Goal: Task Accomplishment & Management: Manage account settings

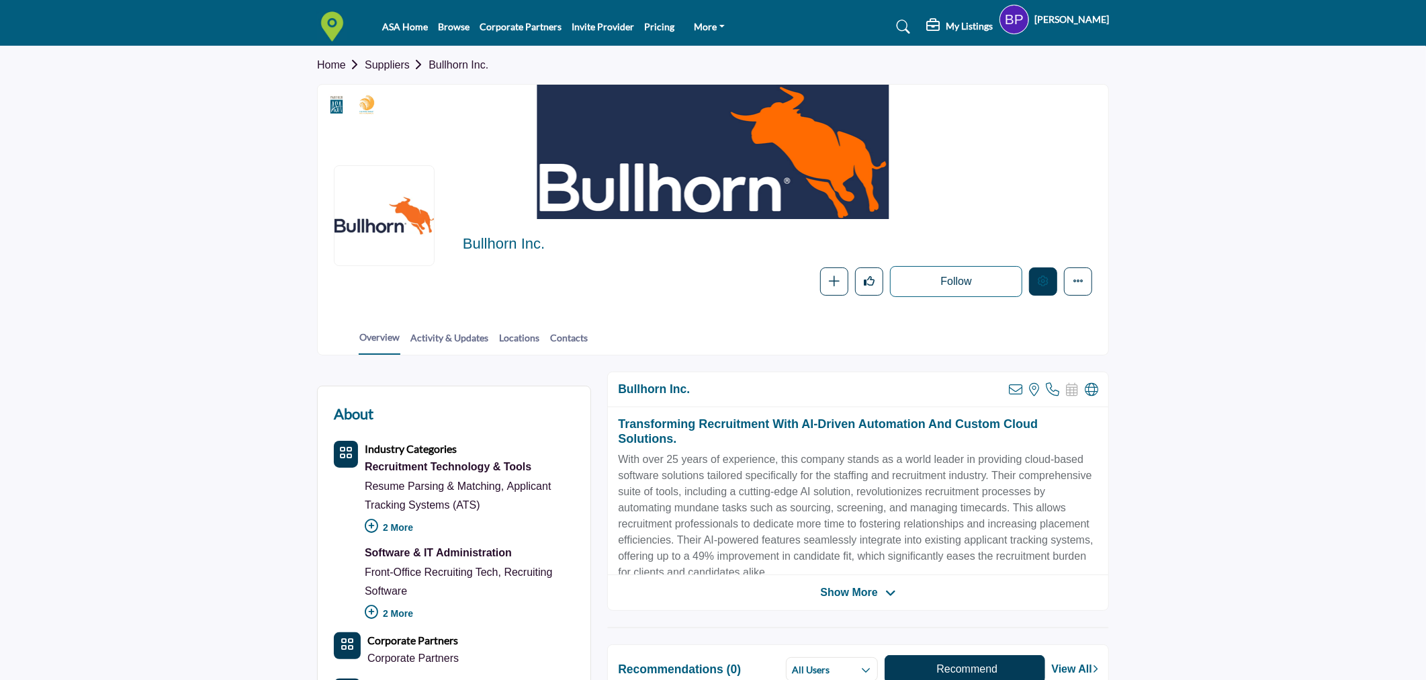
click at [1043, 276] on icon "Edit company" at bounding box center [1043, 280] width 11 height 11
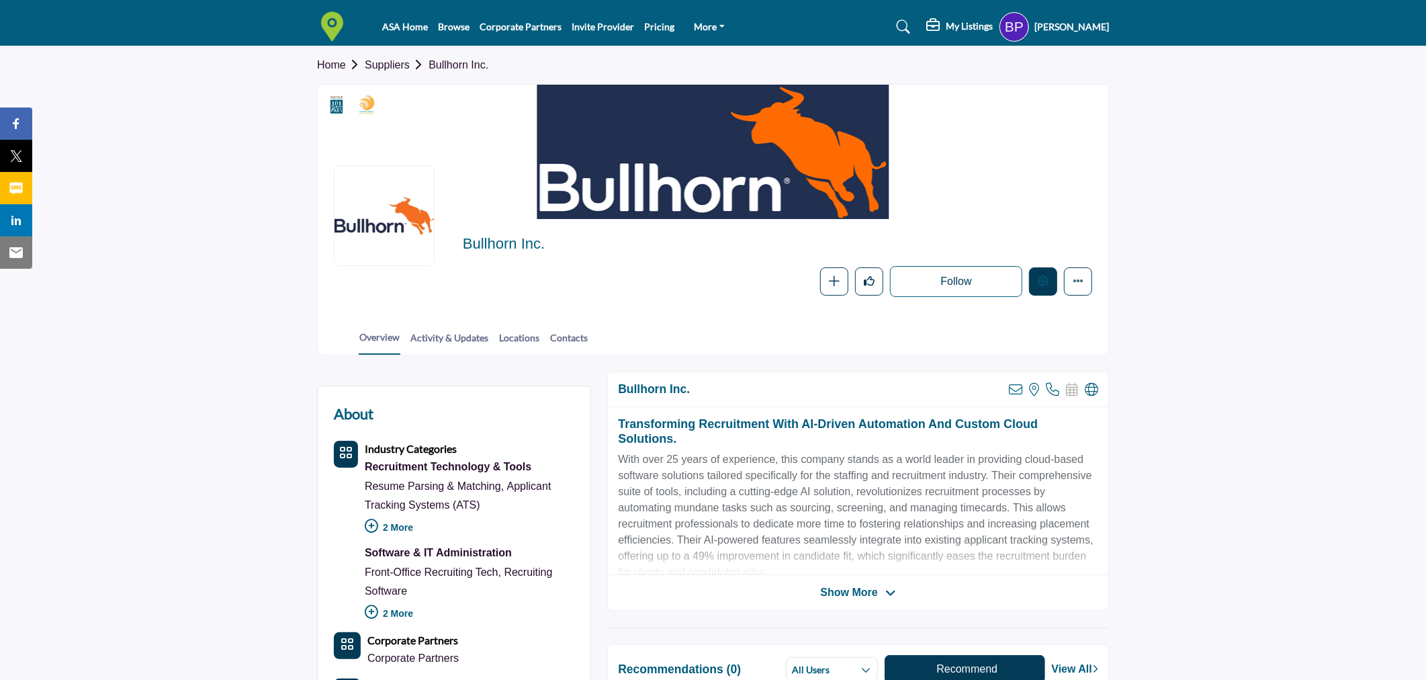
click at [1043, 276] on icon "Edit company" at bounding box center [1043, 280] width 11 height 11
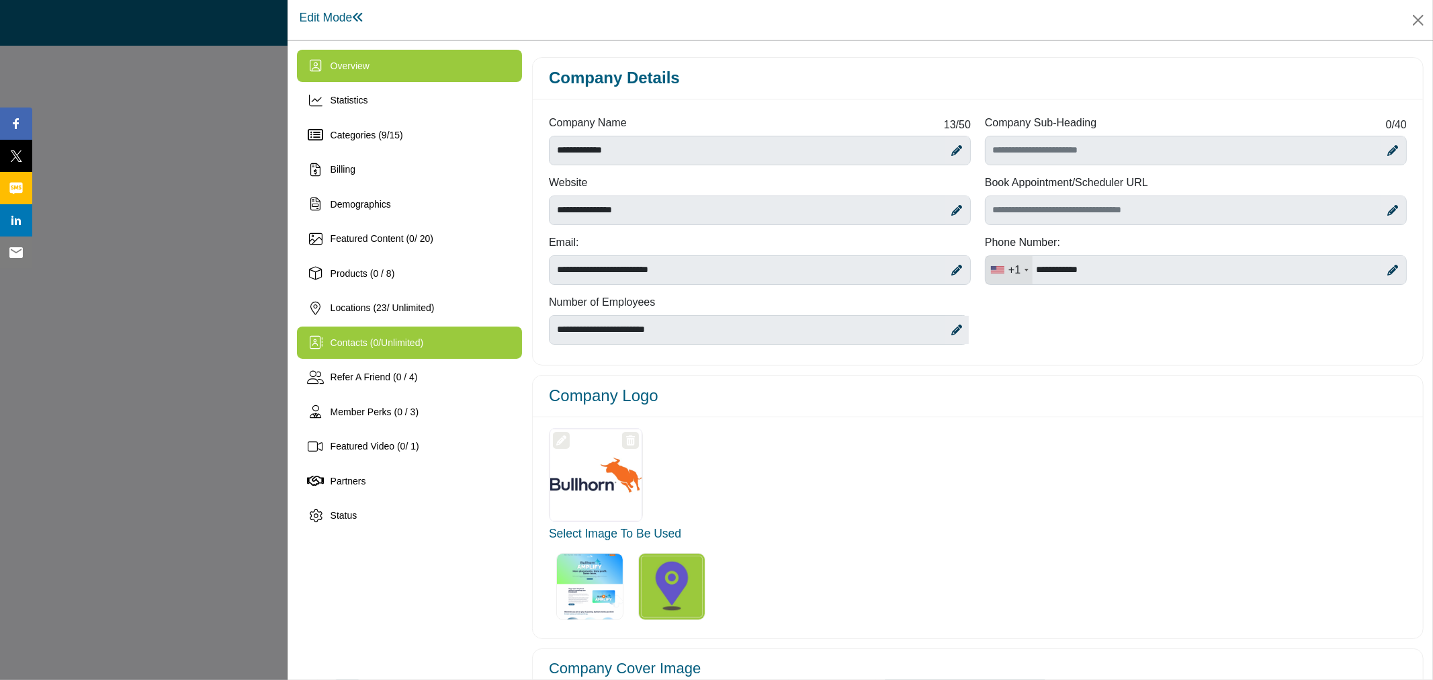
click at [441, 337] on div "Contacts ( 0 / Unlimited )" at bounding box center [409, 343] width 225 height 32
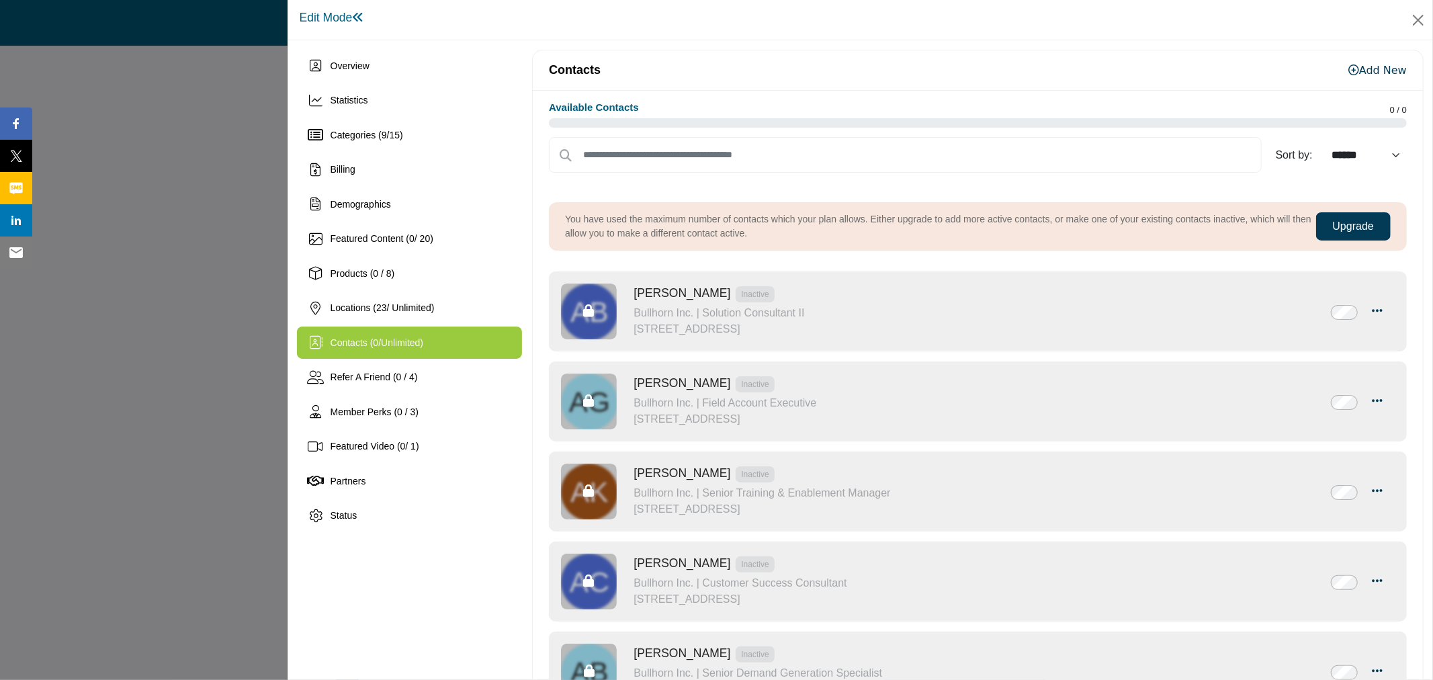
click at [1151, 21] on div "Edit Mode" at bounding box center [860, 19] width 1127 height 21
click at [1421, 22] on button "Close" at bounding box center [1418, 20] width 20 height 20
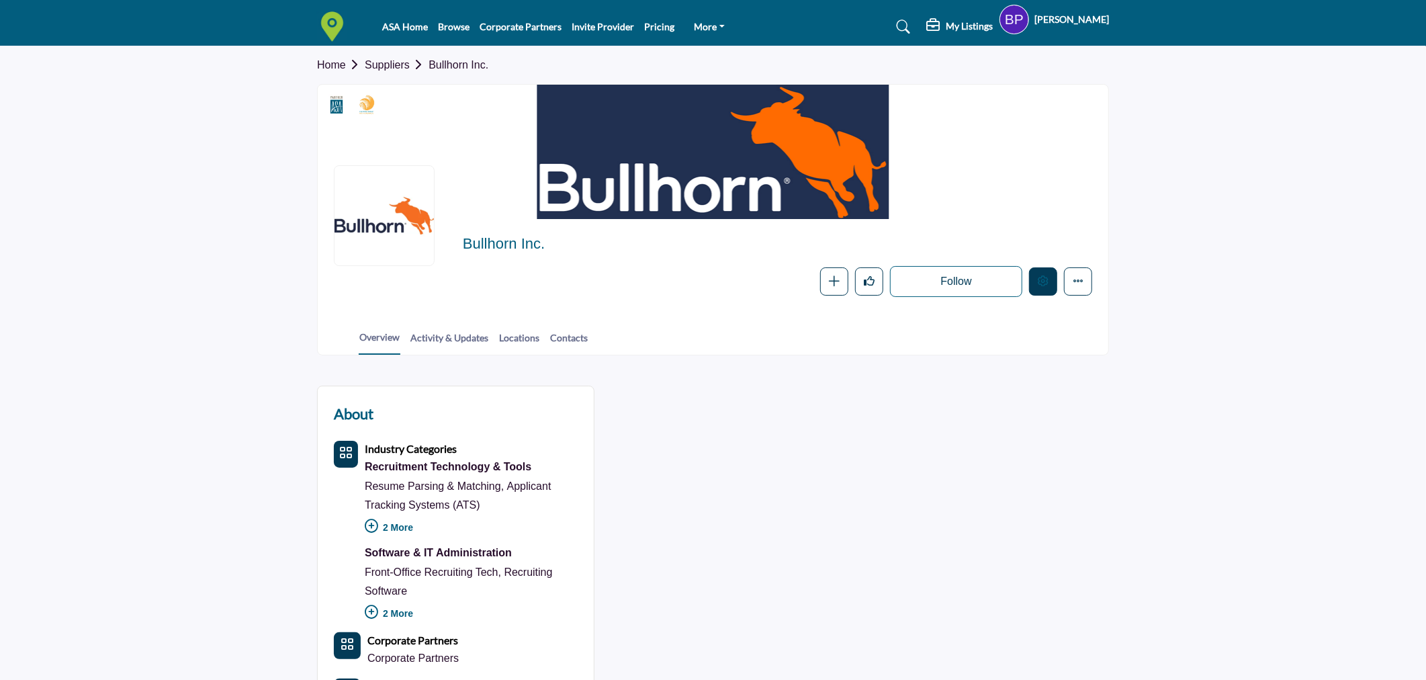
click at [1045, 286] on icon "Edit company" at bounding box center [1043, 280] width 11 height 11
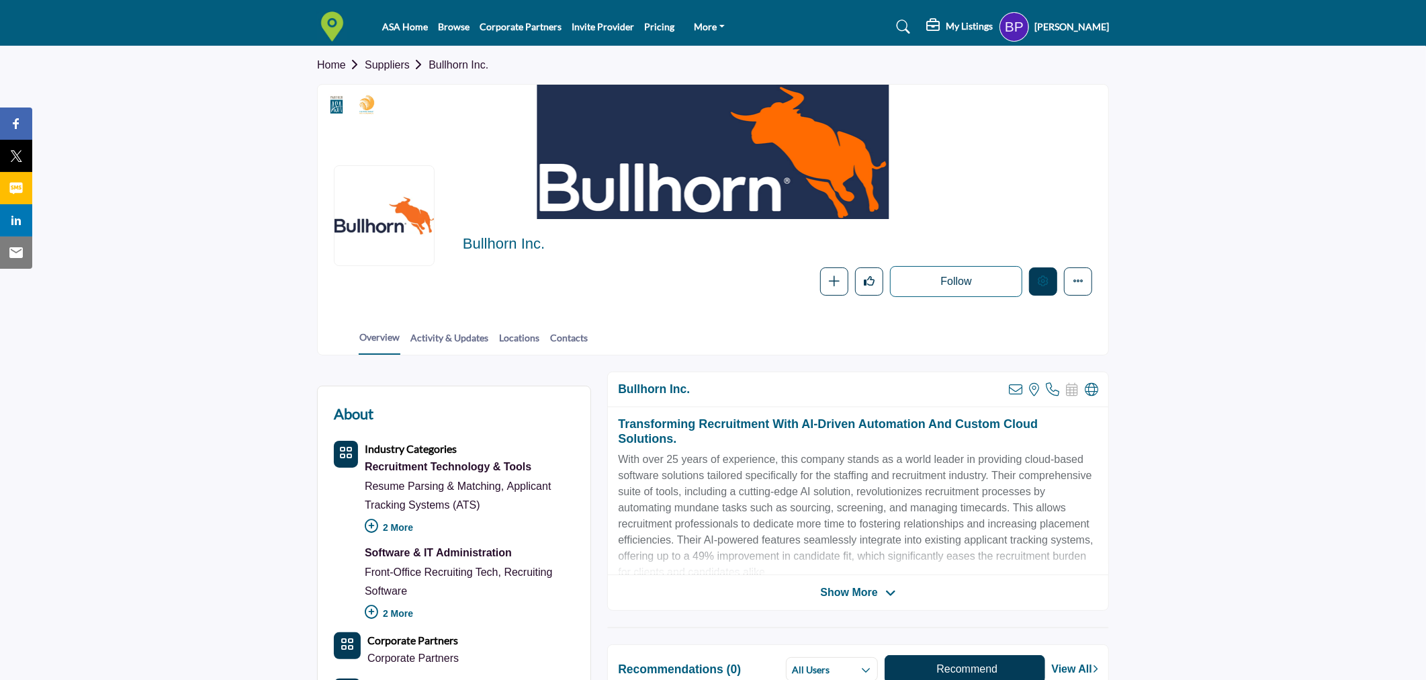
click at [1045, 284] on icon "Edit company" at bounding box center [1043, 280] width 11 height 11
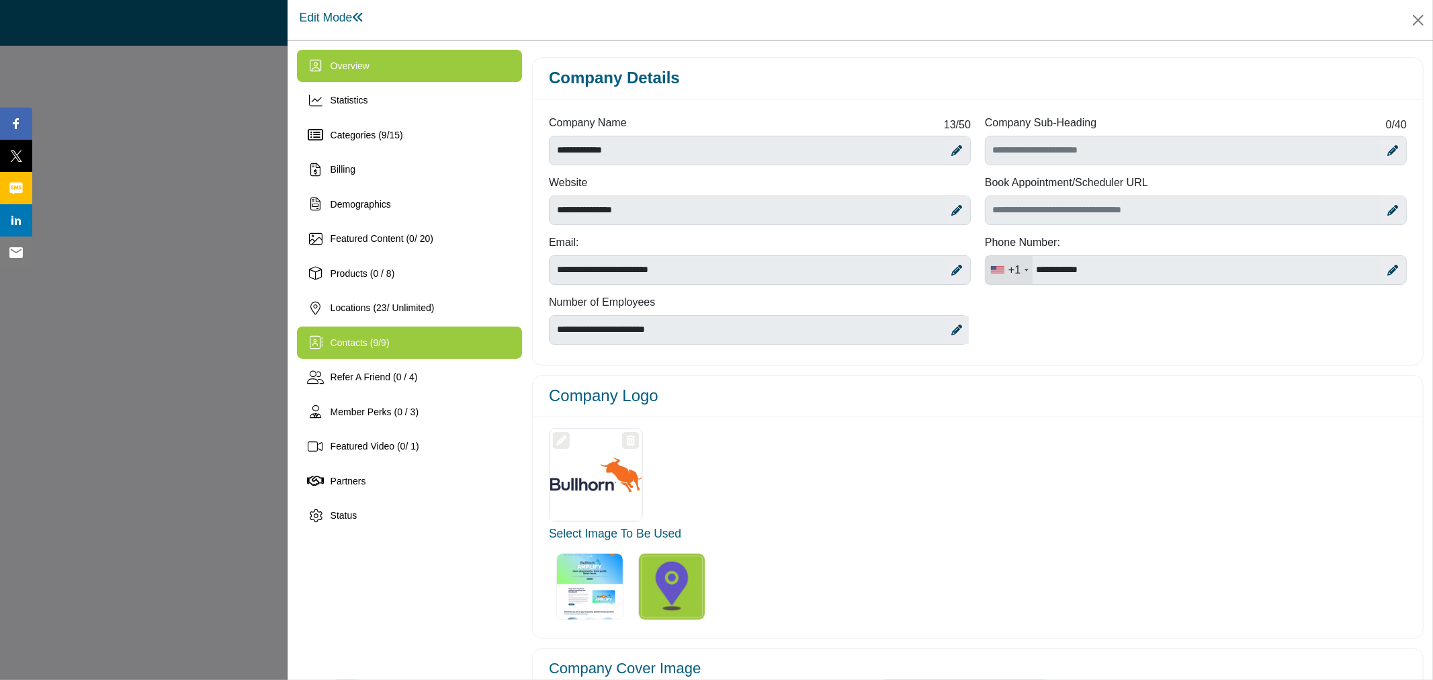
click at [373, 340] on span "9" at bounding box center [375, 342] width 5 height 11
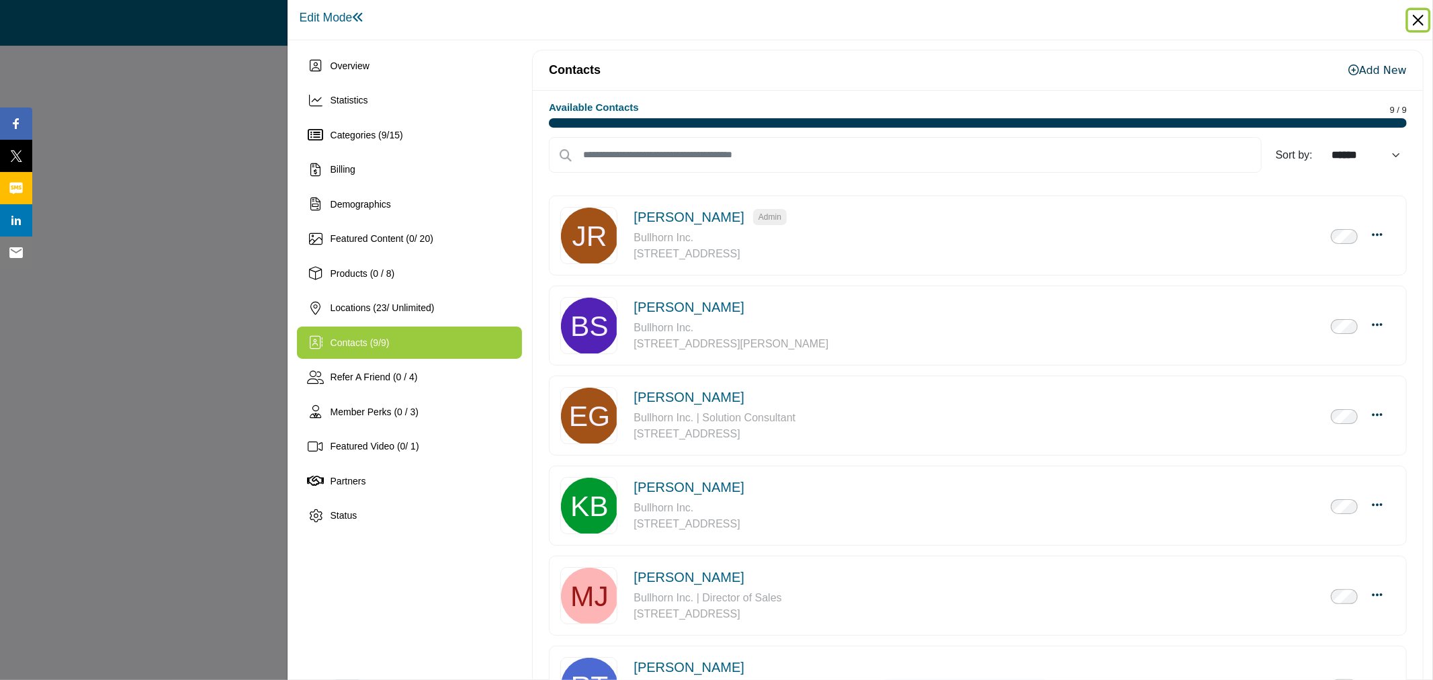
click at [1418, 15] on button "Close" at bounding box center [1418, 20] width 20 height 20
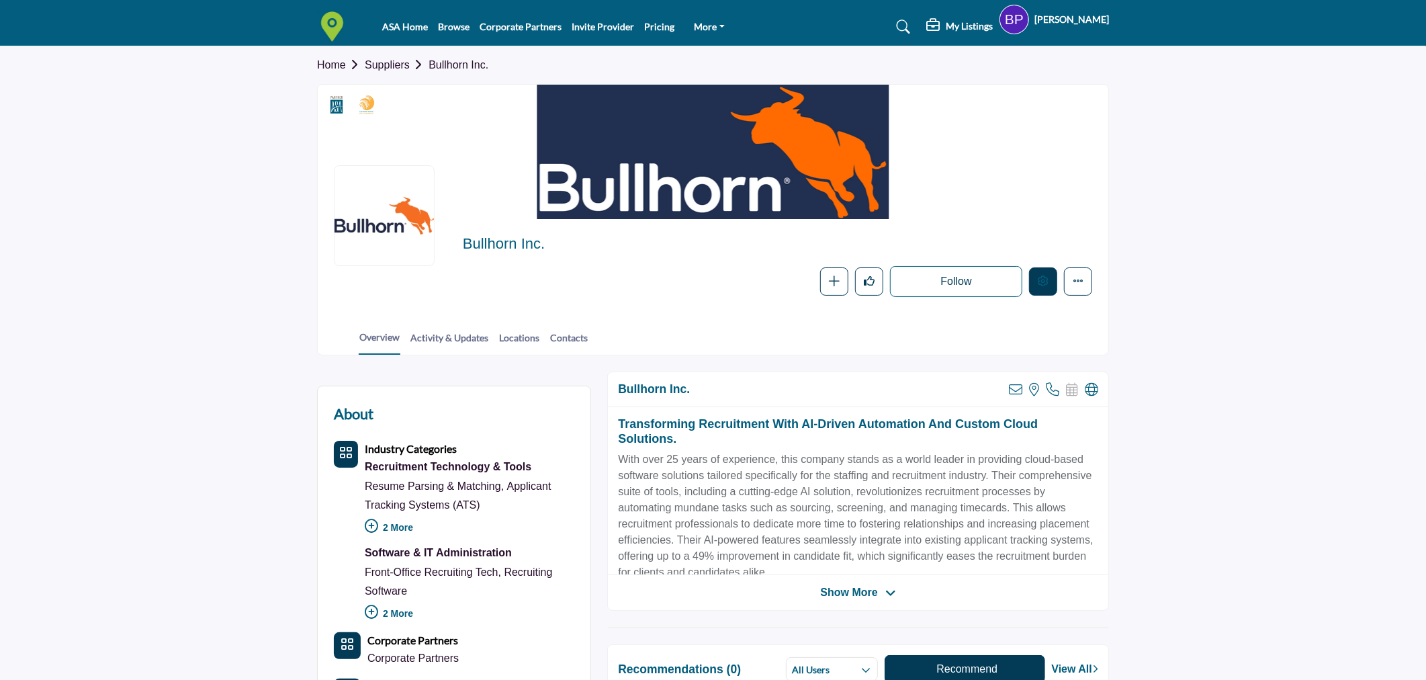
click at [1042, 286] on icon "Edit company" at bounding box center [1043, 280] width 11 height 11
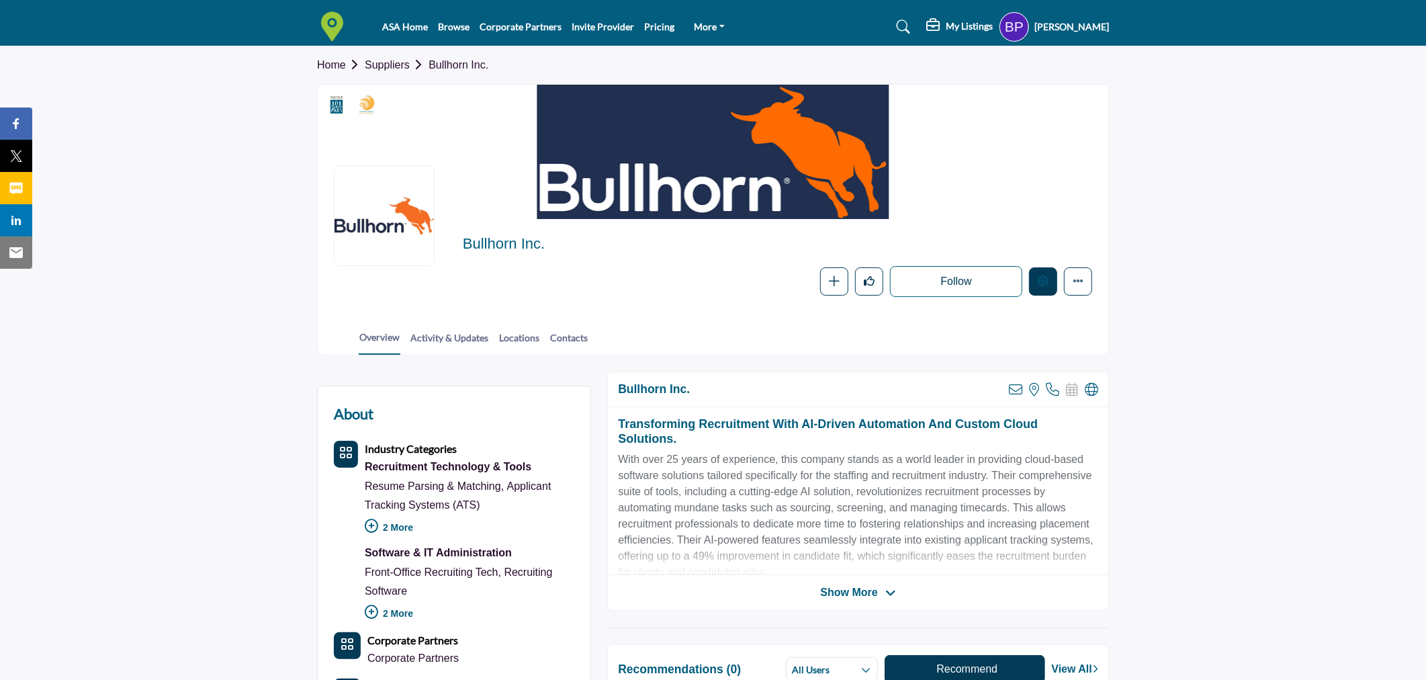
click at [1042, 286] on icon "Edit company" at bounding box center [1043, 280] width 11 height 11
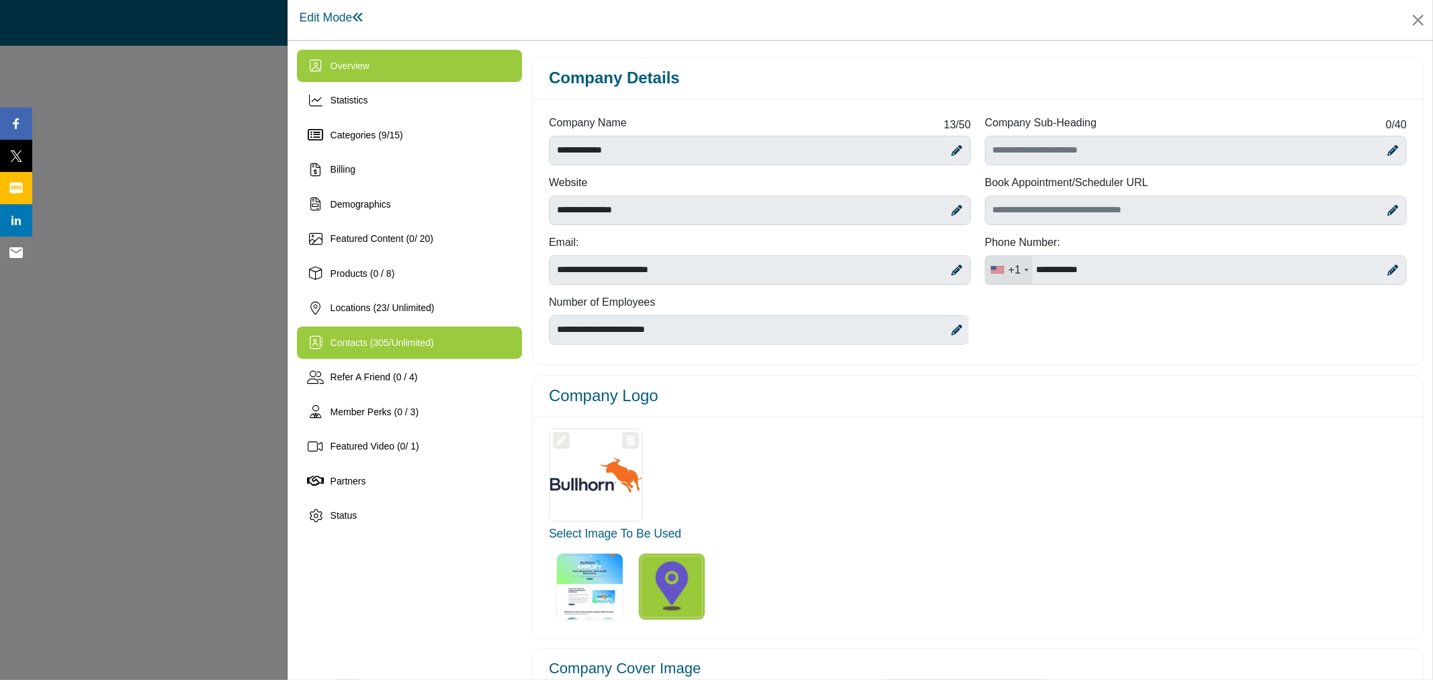
click at [411, 341] on span "Unlimited" at bounding box center [411, 342] width 39 height 11
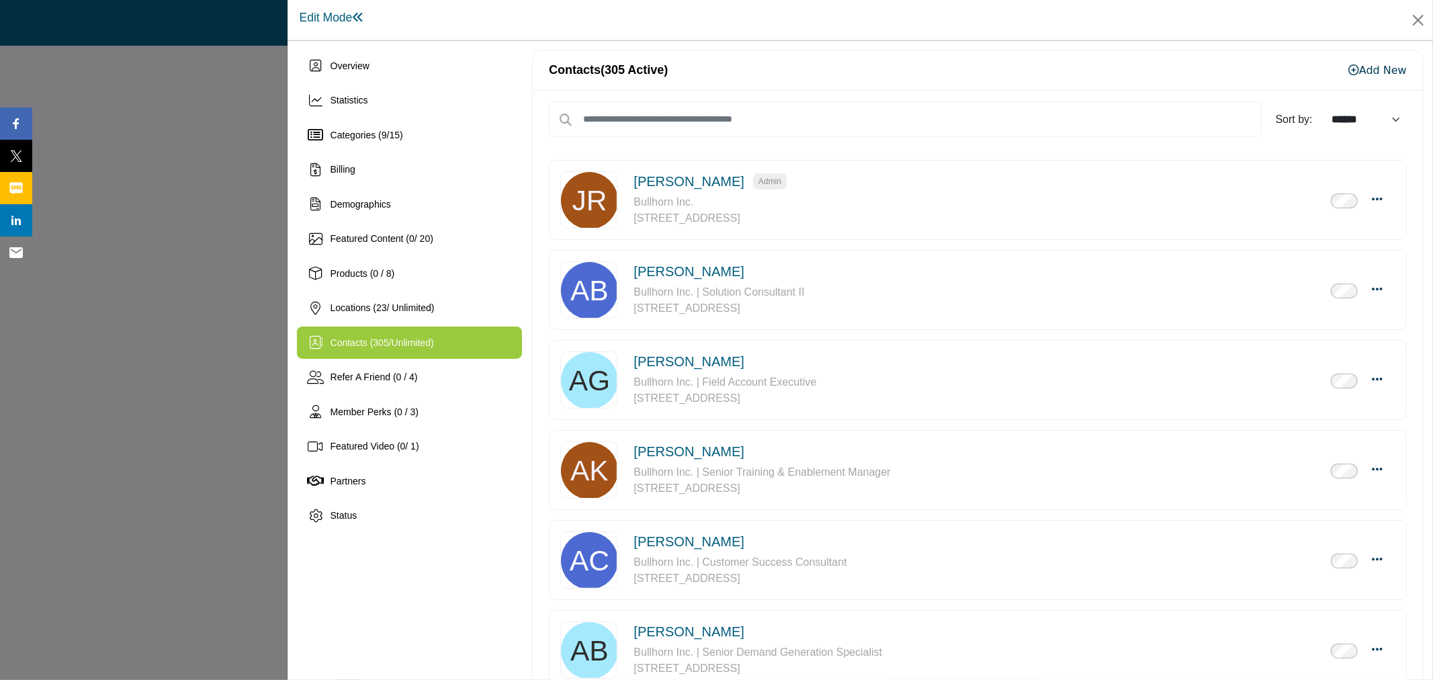
drag, startPoint x: 811, startPoint y: 47, endPoint x: 789, endPoint y: 48, distance: 22.2
click at [813, 45] on div "Overview Statistics Categories ( 9 / 15 ) Billing Demographics 0" at bounding box center [861, 360] width 1146 height 640
click at [766, 46] on div "Overview Statistics Categories ( 9 / 15 ) Billing Demographics 0" at bounding box center [861, 360] width 1146 height 640
